Goal: Information Seeking & Learning: Learn about a topic

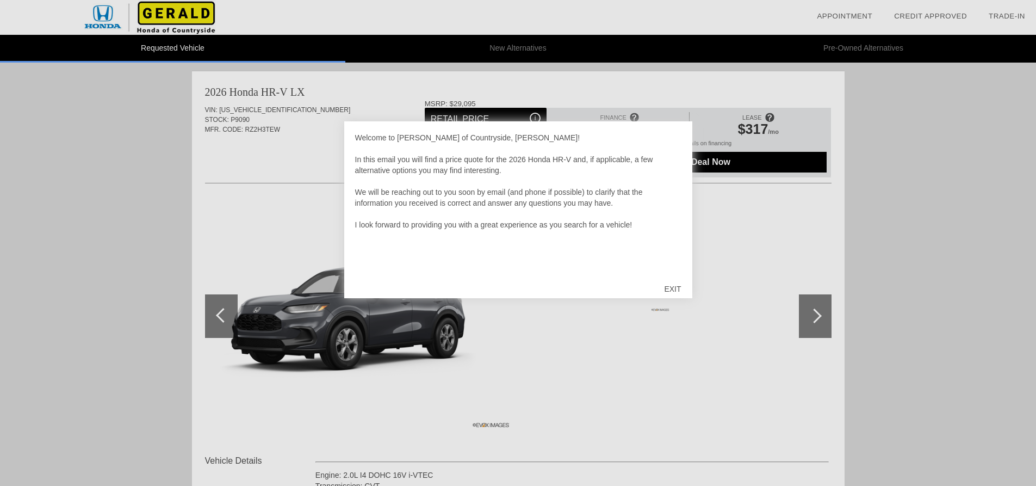
click at [669, 285] on div "EXIT" at bounding box center [672, 289] width 39 height 33
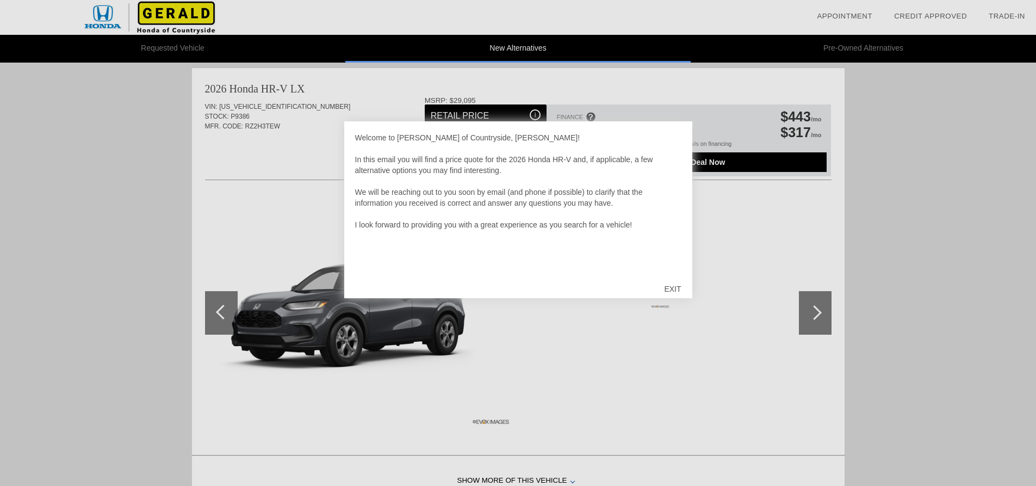
click at [673, 285] on div "EXIT" at bounding box center [672, 289] width 39 height 33
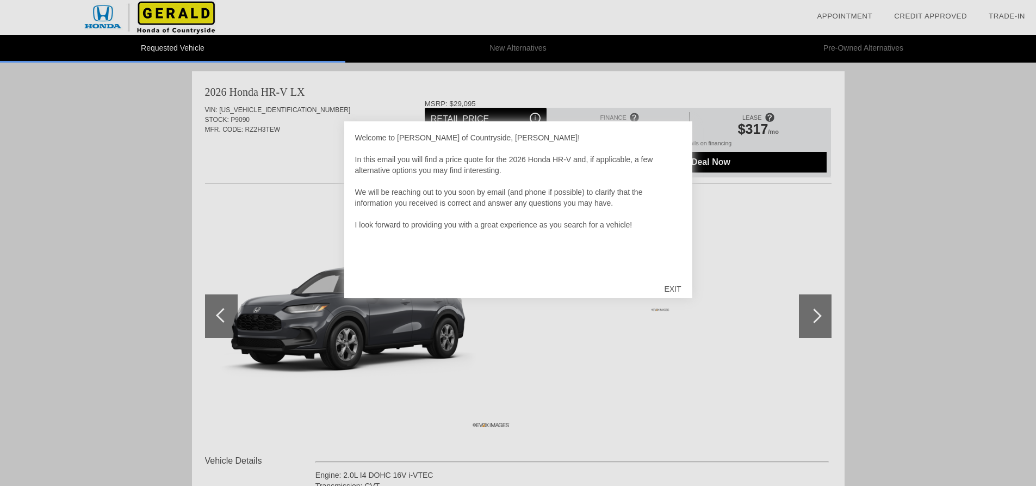
click at [669, 287] on div "EXIT" at bounding box center [672, 289] width 39 height 33
